Goal: Task Accomplishment & Management: Use online tool/utility

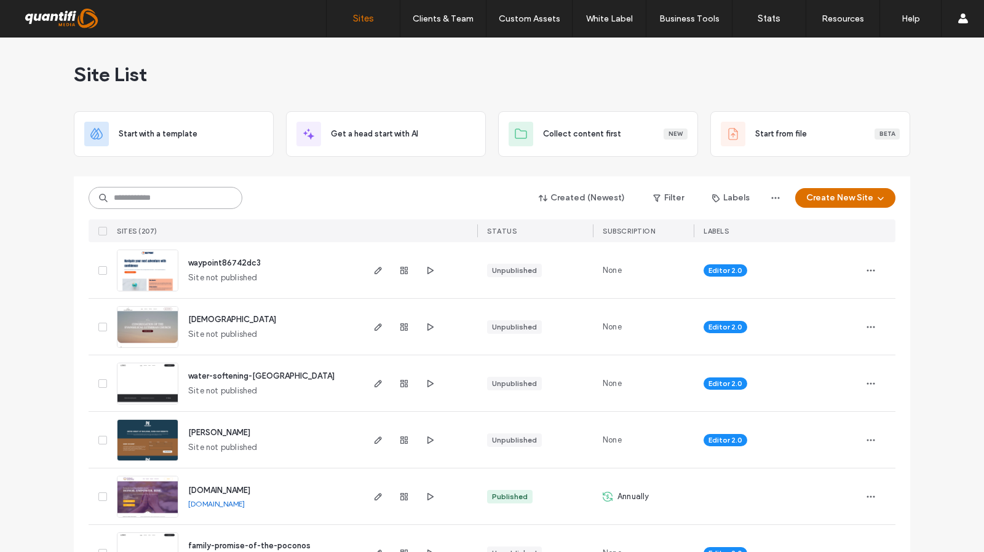
click at [234, 191] on input at bounding box center [166, 198] width 154 height 22
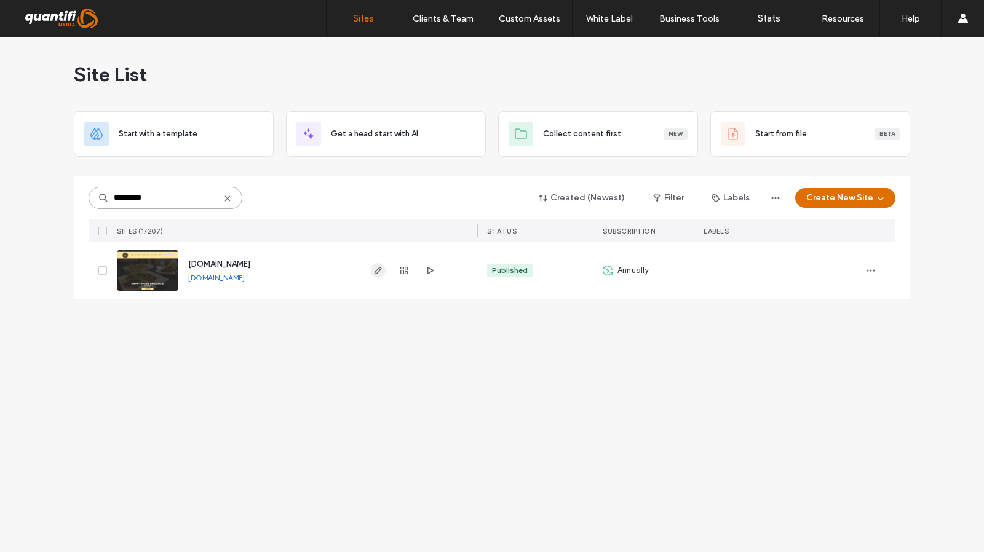
type input "*********"
click at [380, 274] on icon "button" at bounding box center [378, 271] width 10 height 10
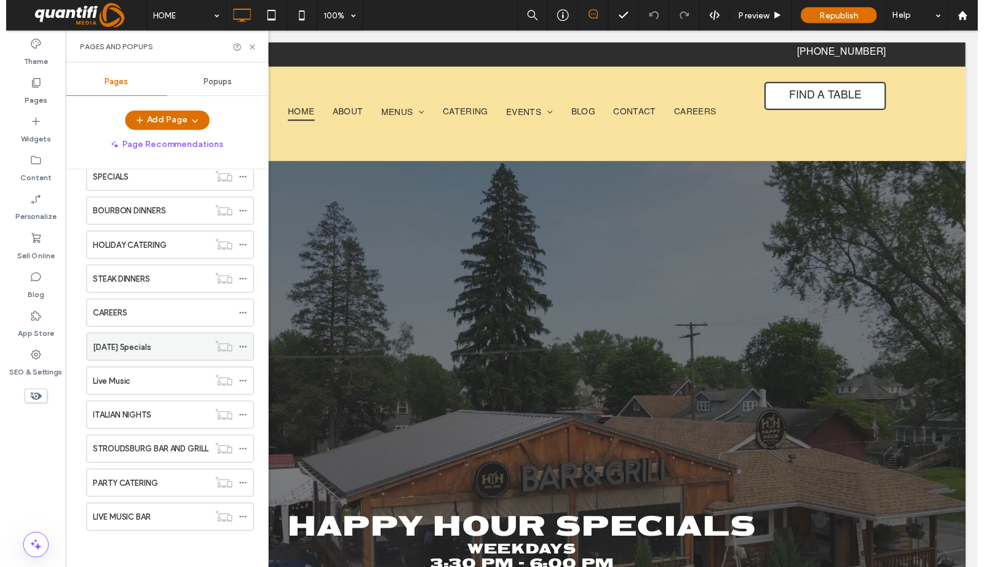
scroll to position [575, 0]
